Goal: Information Seeking & Learning: Learn about a topic

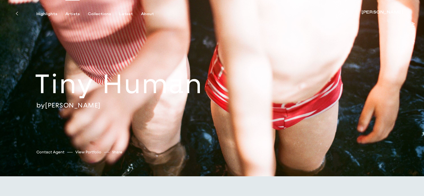
click at [73, 12] on div "Artists" at bounding box center [72, 14] width 14 height 5
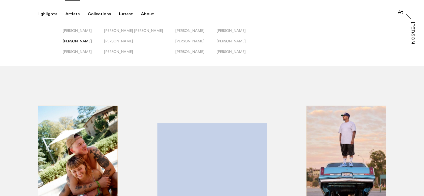
click at [81, 41] on span "[PERSON_NAME]" at bounding box center [77, 41] width 29 height 4
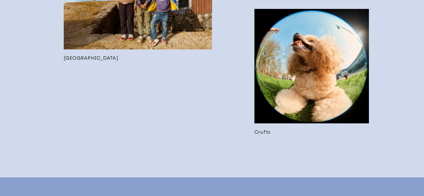
scroll to position [909, 0]
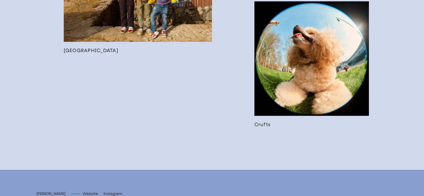
click at [277, 69] on link at bounding box center [311, 64] width 114 height 126
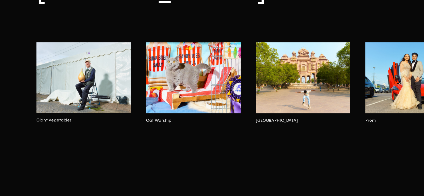
scroll to position [798, 0]
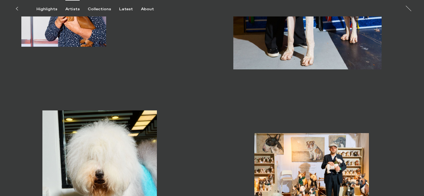
click at [71, 11] on div "Artists" at bounding box center [72, 9] width 14 height 5
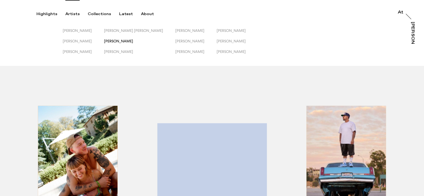
click at [123, 41] on span "[PERSON_NAME]" at bounding box center [118, 41] width 29 height 4
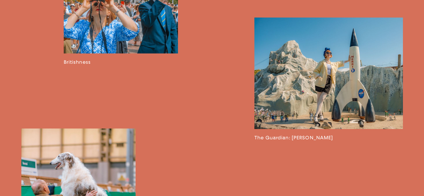
scroll to position [689, 0]
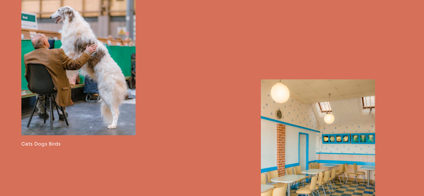
click at [120, 64] on link at bounding box center [78, 64] width 114 height 164
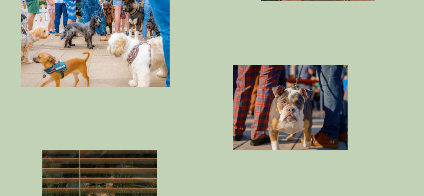
scroll to position [1079, 0]
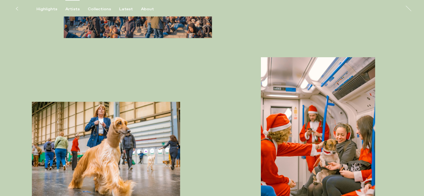
click at [66, 9] on div "Artists" at bounding box center [72, 9] width 14 height 5
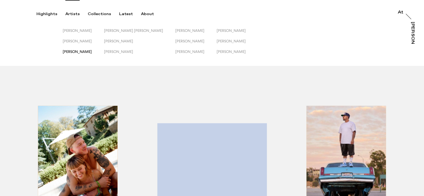
click at [91, 51] on span "[PERSON_NAME]" at bounding box center [77, 51] width 29 height 4
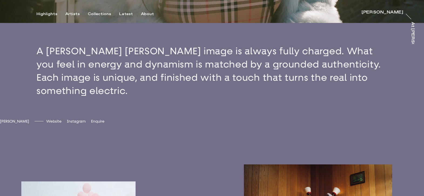
scroll to position [229, 0]
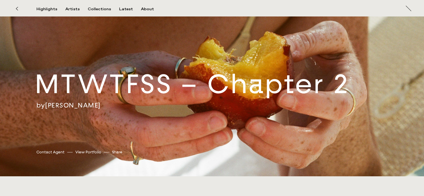
scroll to position [437, 0]
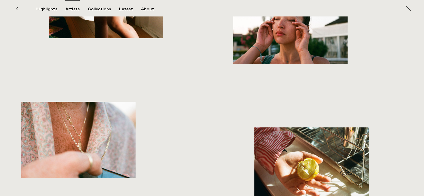
click at [74, 8] on div "Artists" at bounding box center [72, 9] width 14 height 5
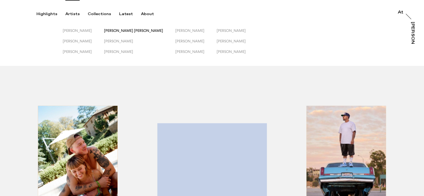
click at [118, 30] on span "[PERSON_NAME] [PERSON_NAME]" at bounding box center [133, 30] width 59 height 4
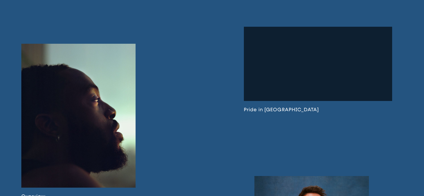
scroll to position [322, 0]
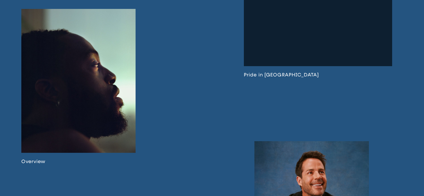
click at [287, 78] on link at bounding box center [318, 35] width 148 height 86
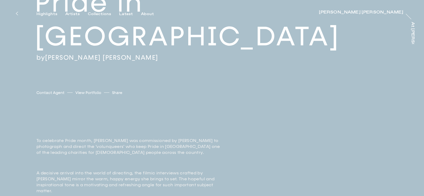
scroll to position [95, 0]
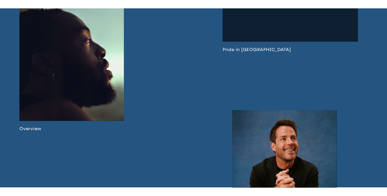
scroll to position [693, 0]
